Goal: Transaction & Acquisition: Purchase product/service

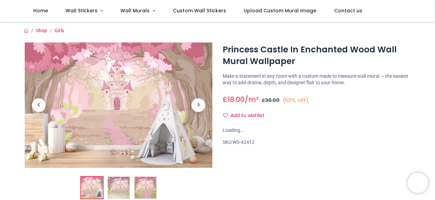
scroll to position [55, 0]
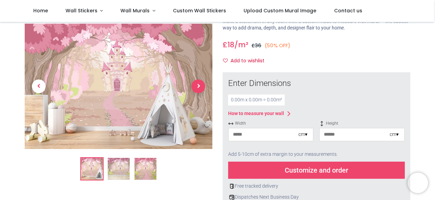
click at [198, 87] on span "Next" at bounding box center [199, 87] width 14 height 14
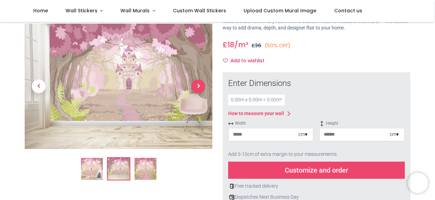
click at [198, 86] on span "Next" at bounding box center [199, 87] width 14 height 14
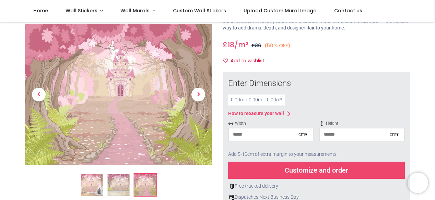
click at [277, 136] on input "number" at bounding box center [264, 135] width 70 height 12
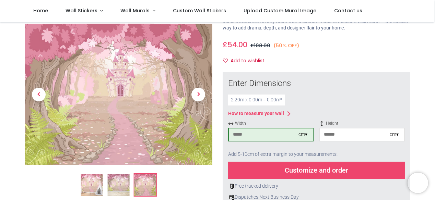
type input "***"
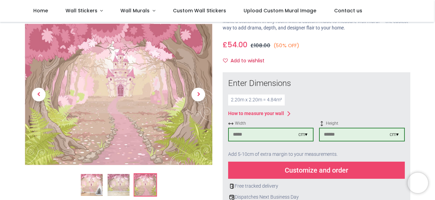
type input "***"
click at [314, 171] on div "Customize and order" at bounding box center [316, 170] width 177 height 17
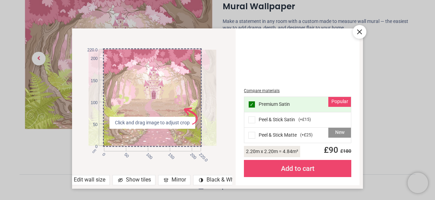
click at [361, 31] on icon at bounding box center [360, 32] width 4 height 4
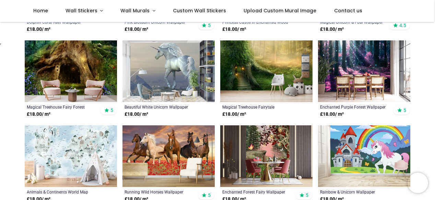
scroll to position [187, 0]
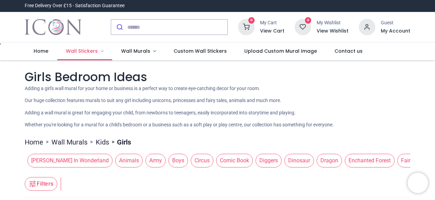
click at [85, 51] on span "Wall Stickers" at bounding box center [82, 51] width 32 height 7
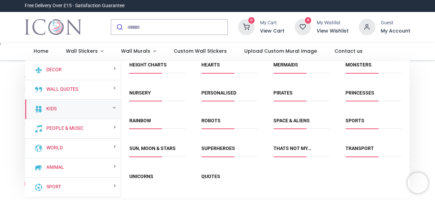
scroll to position [130, 0]
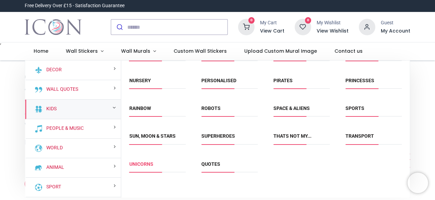
click at [143, 162] on link "Unicorns" at bounding box center [141, 164] width 24 height 5
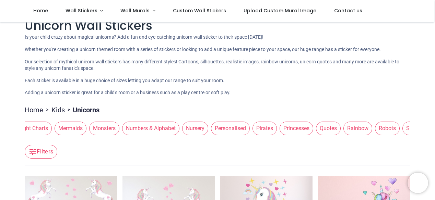
scroll to position [0, 541]
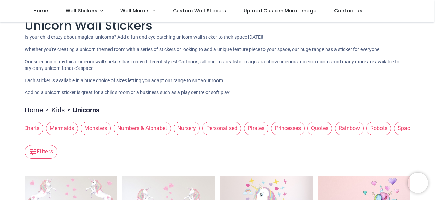
click at [335, 129] on span "Rainbow" at bounding box center [349, 129] width 29 height 14
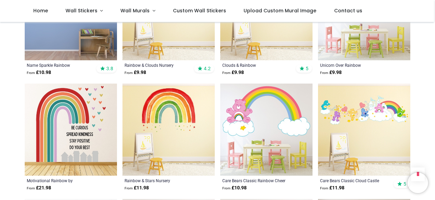
scroll to position [684, 0]
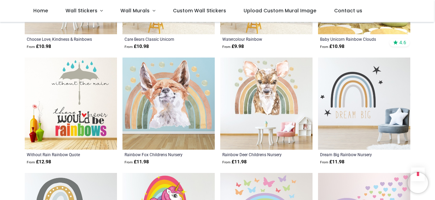
scroll to position [1519, 0]
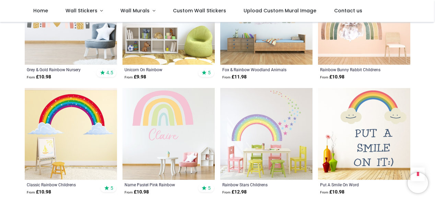
scroll to position [1146, 0]
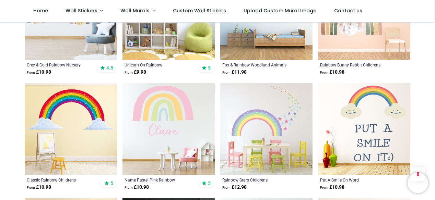
click at [258, 121] on img at bounding box center [266, 129] width 92 height 92
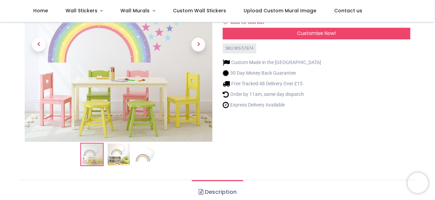
scroll to position [89, 0]
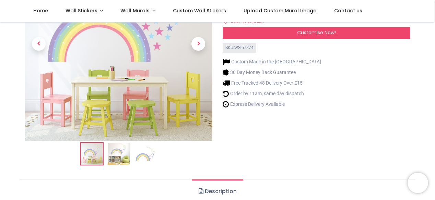
click at [114, 155] on img at bounding box center [119, 154] width 22 height 22
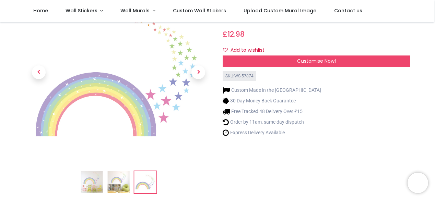
scroll to position [43, 0]
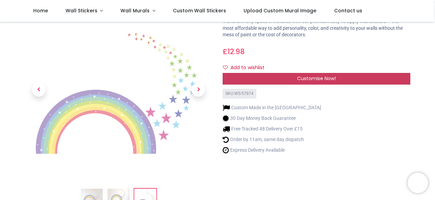
click at [305, 78] on span "Customise Now!" at bounding box center [316, 78] width 39 height 7
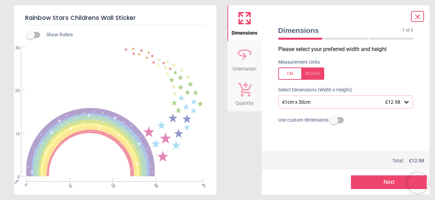
click at [407, 103] on icon at bounding box center [407, 102] width 4 height 2
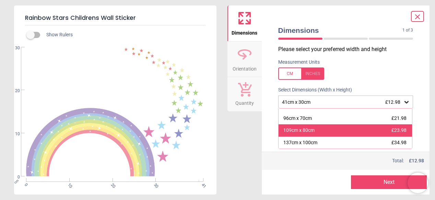
scroll to position [45, 0]
click at [299, 131] on div "109cm x 80cm" at bounding box center [298, 131] width 31 height 7
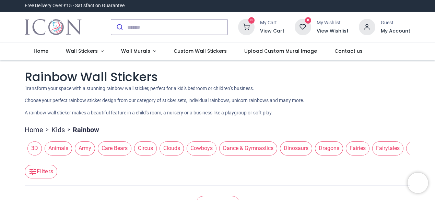
click at [246, 148] on span "Dance & Gymnastics" at bounding box center [248, 149] width 58 height 14
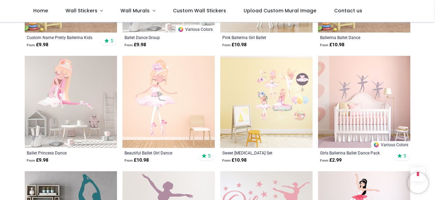
scroll to position [565, 0]
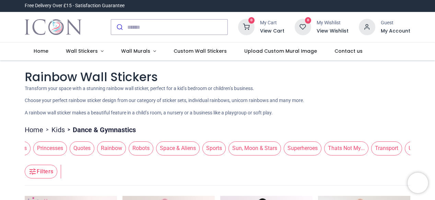
scroll to position [0, 786]
click at [398, 147] on span "Unicorns" at bounding box center [412, 149] width 29 height 14
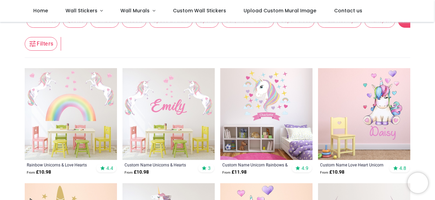
scroll to position [90, 0]
click at [375, 105] on img at bounding box center [364, 114] width 92 height 92
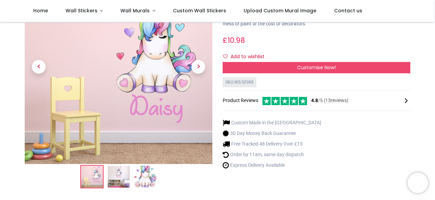
scroll to position [66, 0]
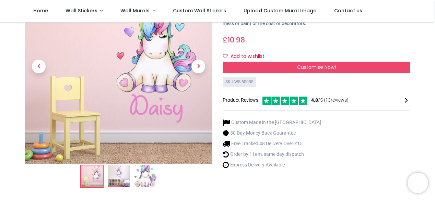
click at [115, 174] on img at bounding box center [119, 177] width 22 height 22
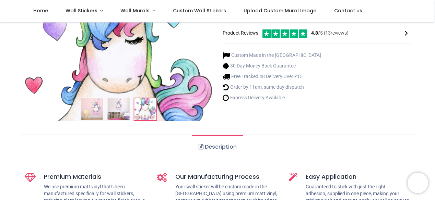
scroll to position [153, 0]
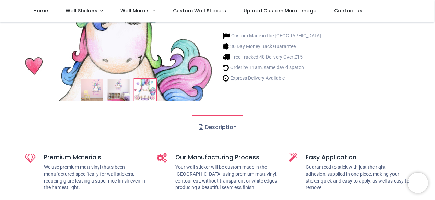
click at [115, 174] on p "We use premium matt vinyl that's been manufactured specifically for wall sticke…" at bounding box center [95, 177] width 102 height 27
click at [113, 94] on img at bounding box center [118, 90] width 22 height 22
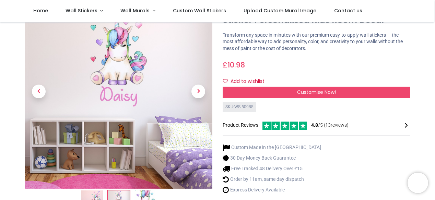
scroll to position [80, 0]
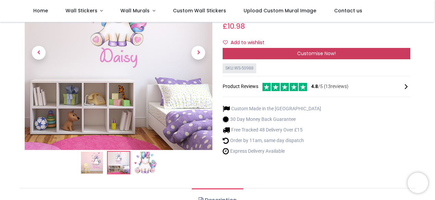
click at [305, 53] on span "Customise Now!" at bounding box center [316, 53] width 39 height 7
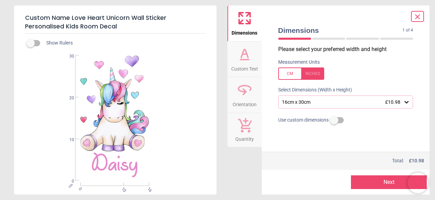
click at [406, 103] on icon at bounding box center [407, 102] width 4 height 2
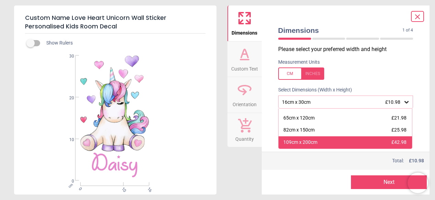
scroll to position [69, 0]
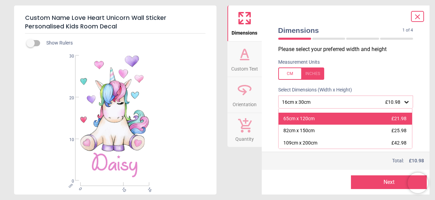
click at [303, 119] on div "65cm x 120cm" at bounding box center [298, 119] width 31 height 7
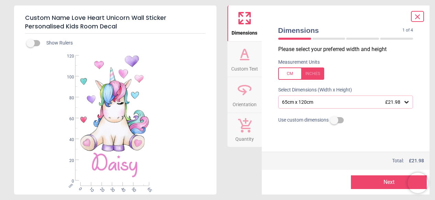
click at [388, 182] on button "Next" at bounding box center [389, 183] width 76 height 14
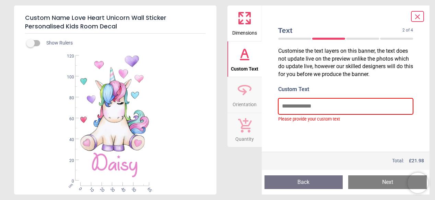
click at [305, 107] on input "text" at bounding box center [345, 107] width 135 height 16
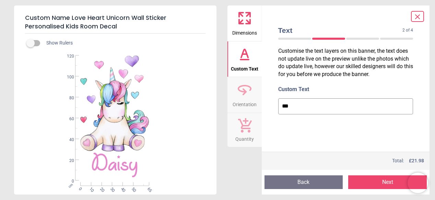
type input "***"
click at [386, 182] on button "Next" at bounding box center [387, 183] width 79 height 14
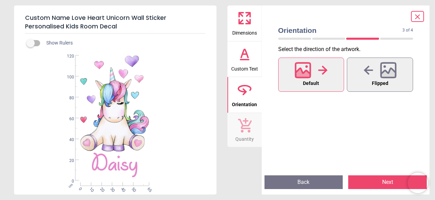
click at [310, 75] on icon at bounding box center [303, 70] width 15 height 15
click at [385, 180] on button "Next" at bounding box center [387, 183] width 79 height 14
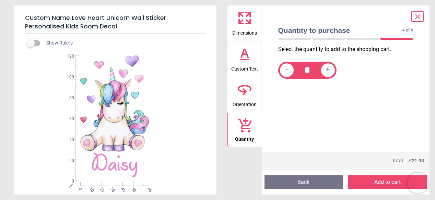
click at [309, 180] on button "Back" at bounding box center [304, 183] width 79 height 14
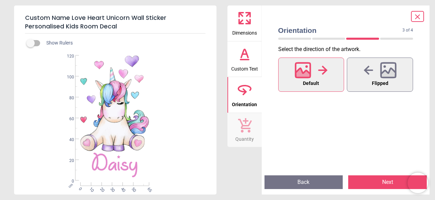
click at [309, 180] on button "Back" at bounding box center [304, 183] width 79 height 14
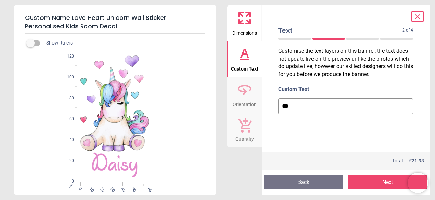
click at [417, 17] on icon at bounding box center [418, 17] width 8 height 8
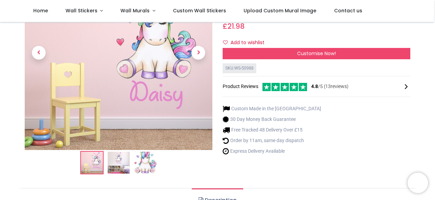
click at [141, 164] on img at bounding box center [146, 163] width 22 height 22
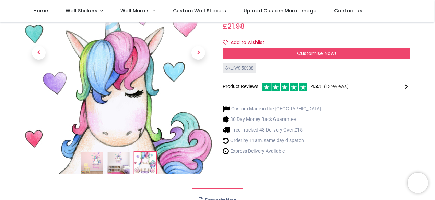
click at [141, 164] on img at bounding box center [145, 163] width 22 height 22
